Goal: Use online tool/utility: Utilize a website feature to perform a specific function

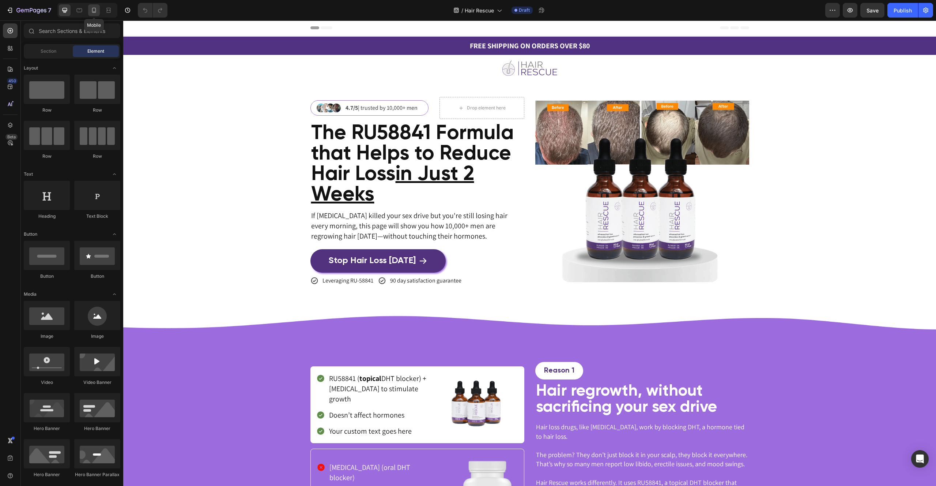
click at [97, 16] on div at bounding box center [94, 10] width 12 height 12
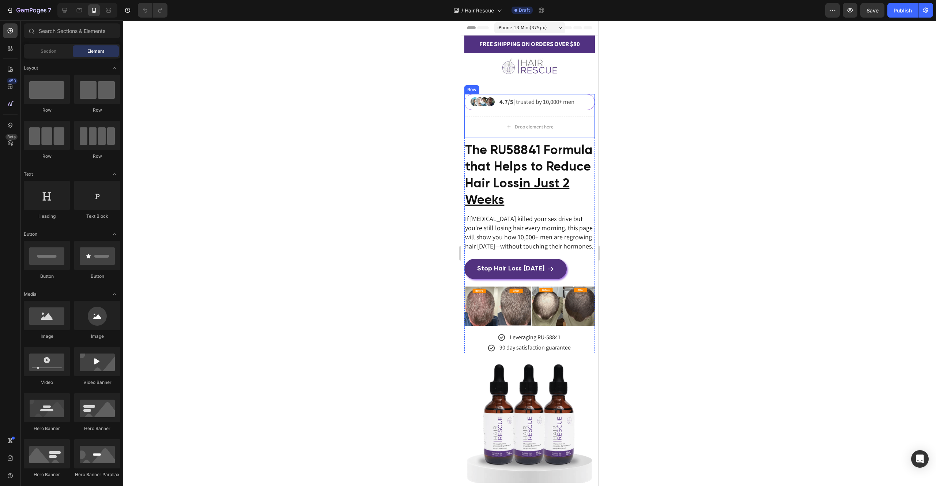
click at [561, 114] on div "Image 4.7/5 | trusted by 10,000+ men Text Block Row Drop element here Row" at bounding box center [529, 116] width 130 height 44
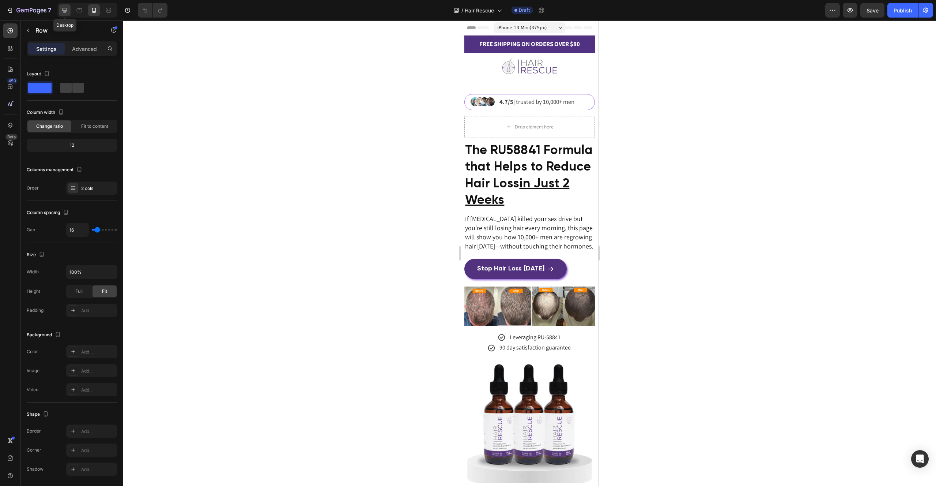
click at [65, 12] on icon at bounding box center [65, 10] width 5 height 5
type input "30"
type input "1200"
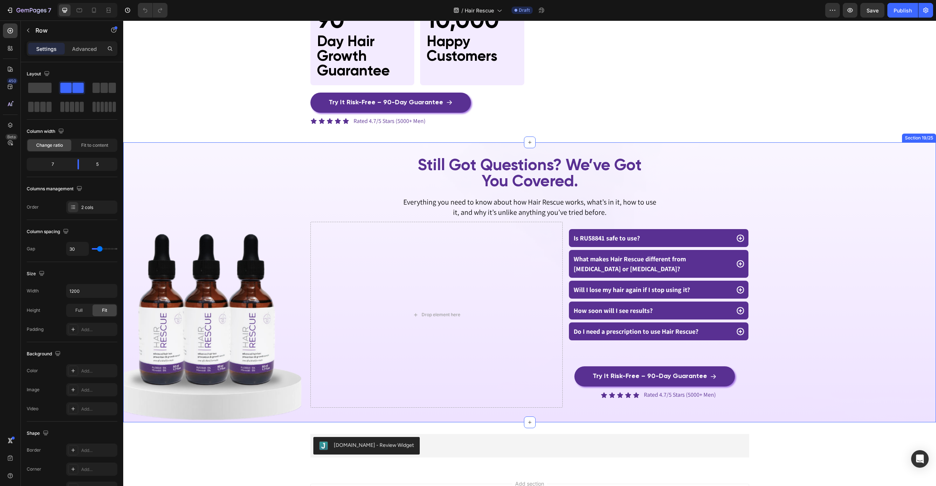
scroll to position [2965, 0]
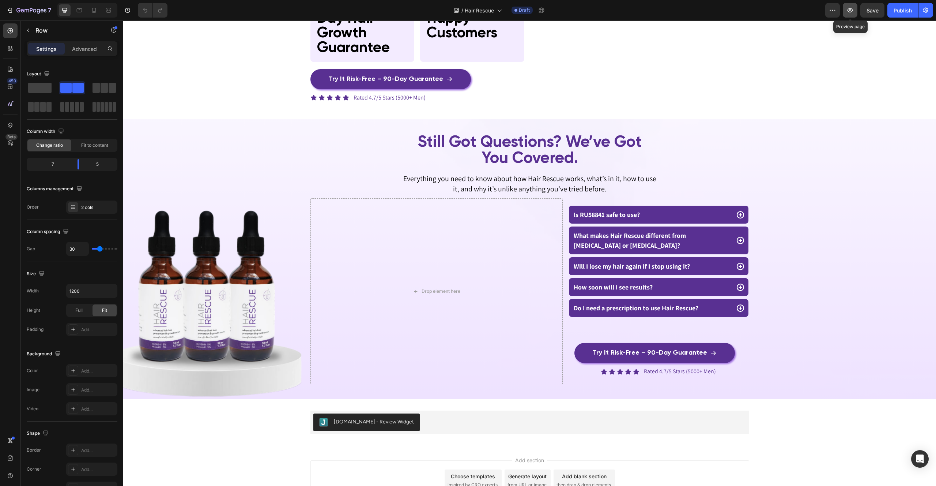
click at [847, 12] on icon "button" at bounding box center [849, 10] width 7 height 7
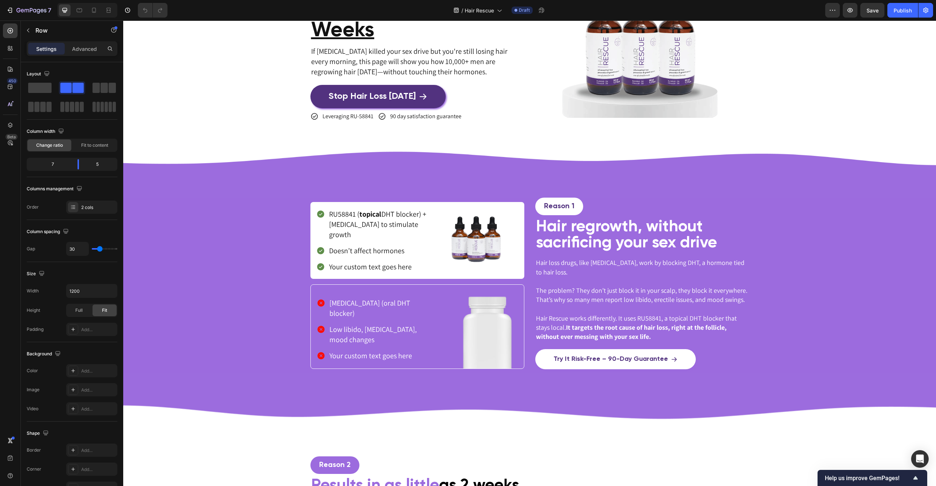
scroll to position [170, 0]
